Goal: Navigation & Orientation: Go to known website

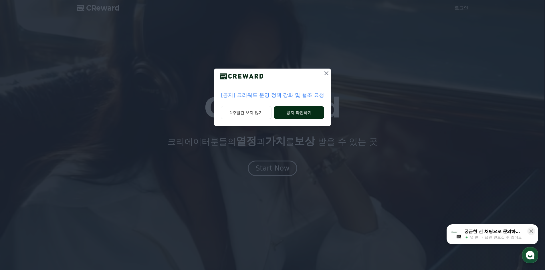
click at [295, 114] on button "공지 확인하기" at bounding box center [299, 112] width 50 height 13
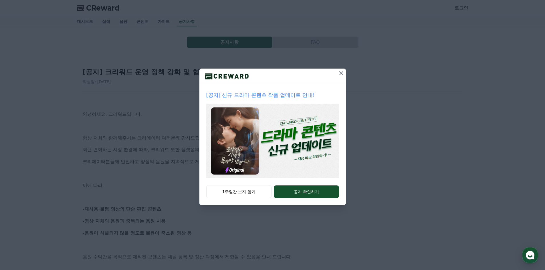
click at [339, 70] on icon at bounding box center [341, 73] width 7 height 7
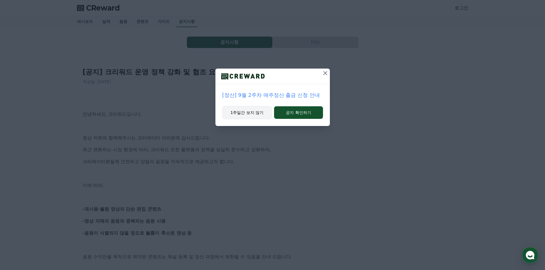
click at [263, 112] on button "1주일간 보지 않기" at bounding box center [247, 112] width 50 height 13
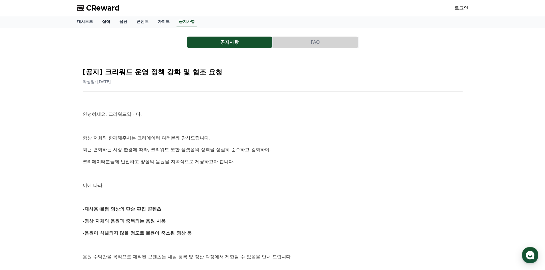
click at [105, 21] on link "실적" at bounding box center [106, 21] width 17 height 11
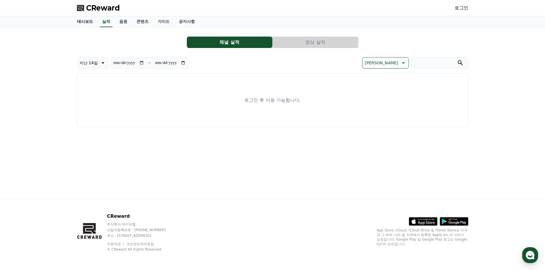
click at [91, 22] on link "대시보드" at bounding box center [84, 21] width 25 height 11
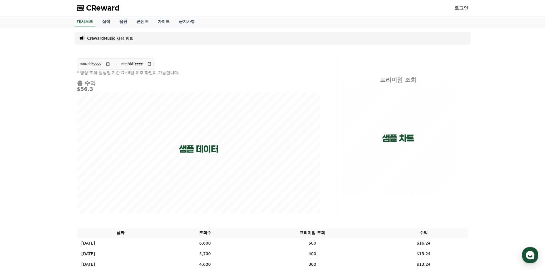
click at [462, 7] on link "로그인" at bounding box center [462, 8] width 14 height 7
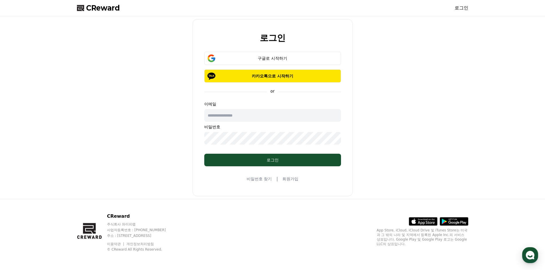
click at [287, 178] on link "회원가입" at bounding box center [290, 179] width 16 height 6
